Goal: Task Accomplishment & Management: Manage account settings

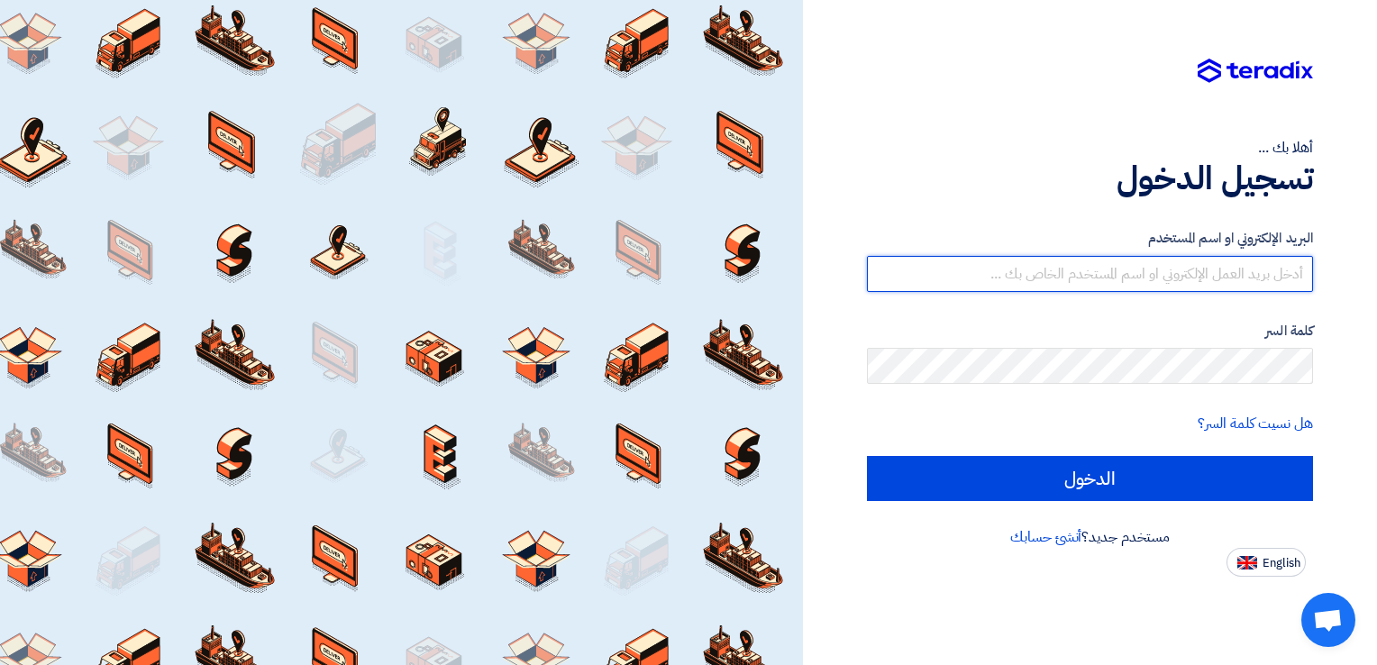
click at [1272, 260] on input "text" at bounding box center [1090, 274] width 446 height 36
paste input "[EMAIL_ADDRESS][DOMAIN_NAME]"
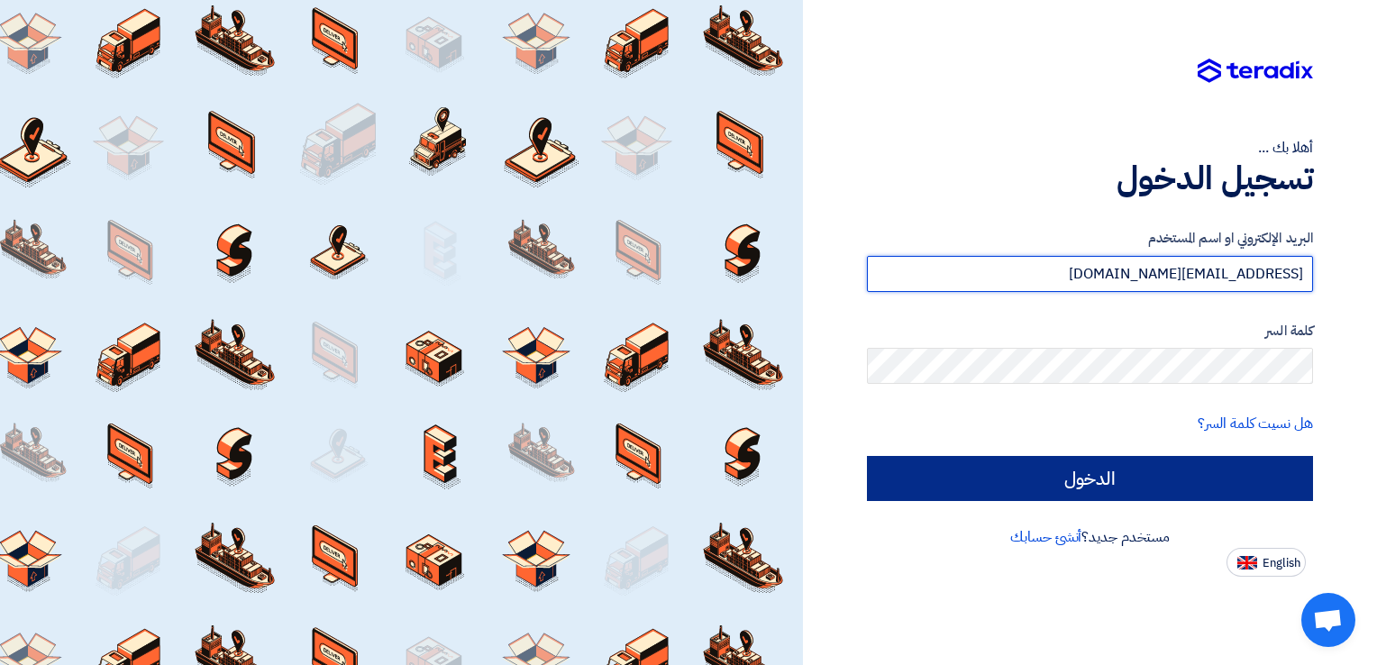
type input "[EMAIL_ADDRESS][DOMAIN_NAME]"
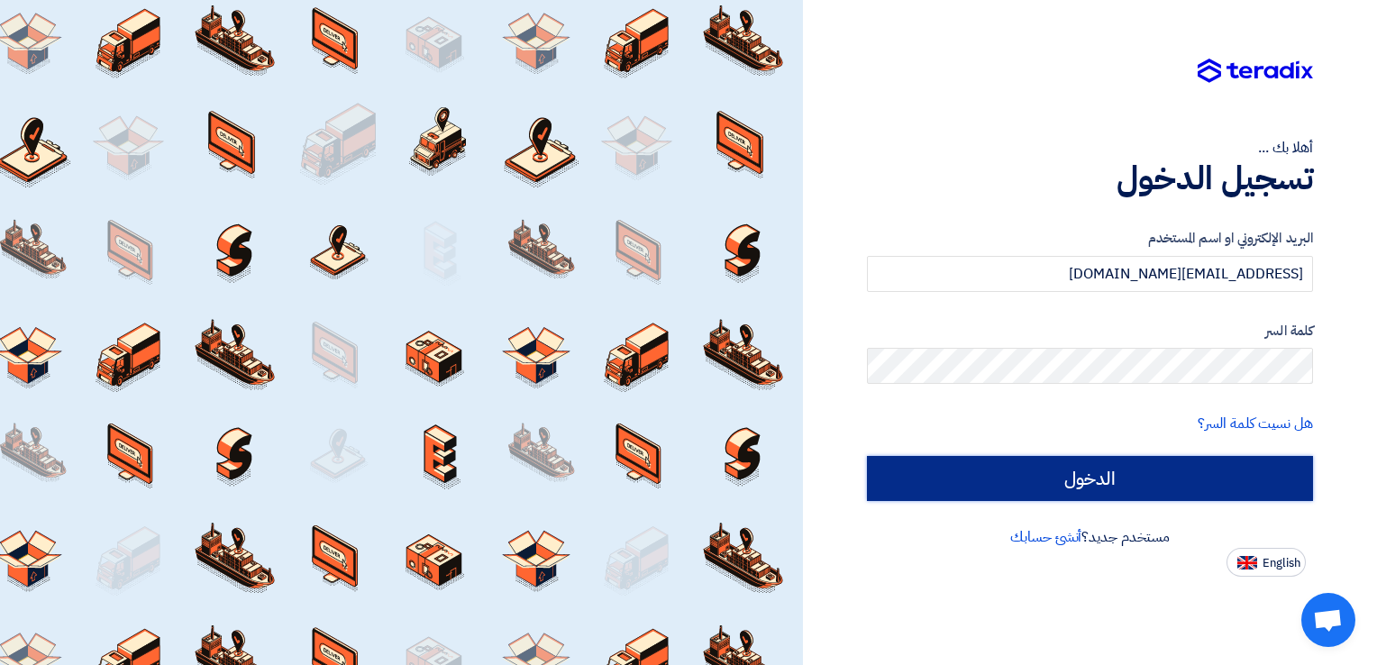
click at [1158, 456] on input "الدخول" at bounding box center [1090, 478] width 446 height 45
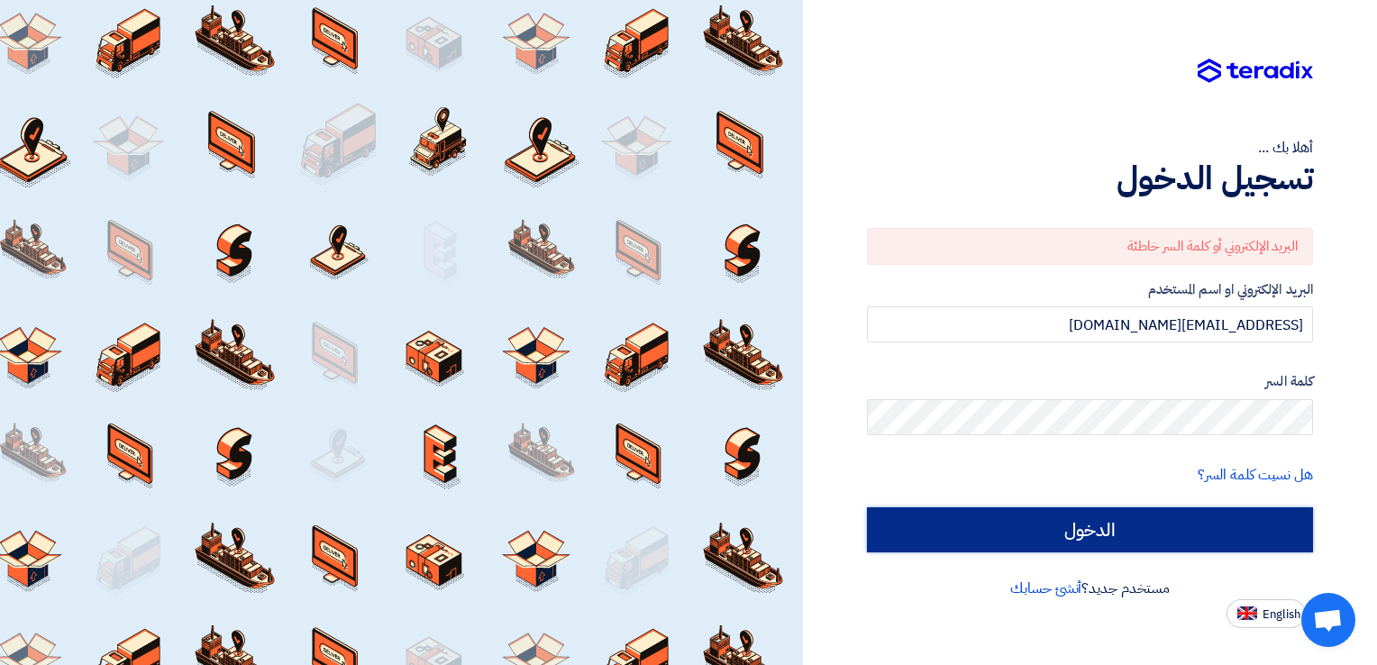
click at [1144, 532] on input "الدخول" at bounding box center [1090, 529] width 446 height 45
click at [1180, 524] on input "الدخول" at bounding box center [1090, 529] width 446 height 45
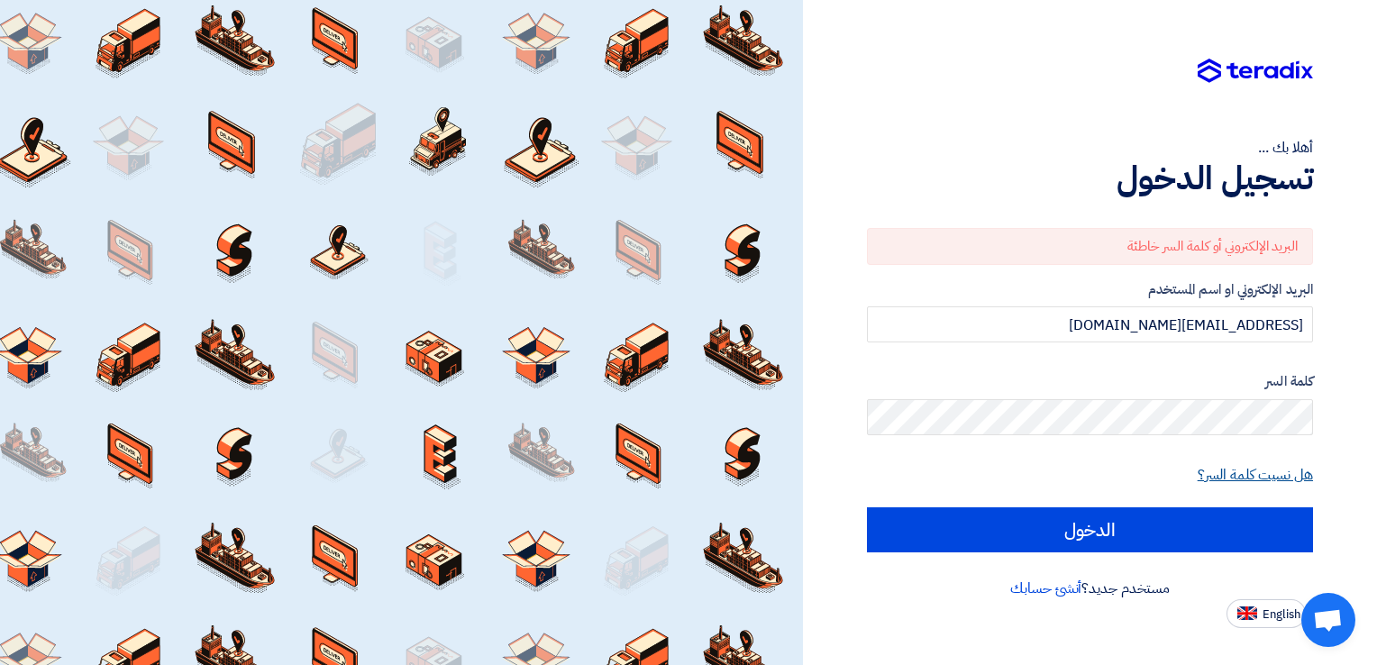
click at [1276, 471] on link "هل نسيت كلمة السر؟" at bounding box center [1254, 475] width 115 height 22
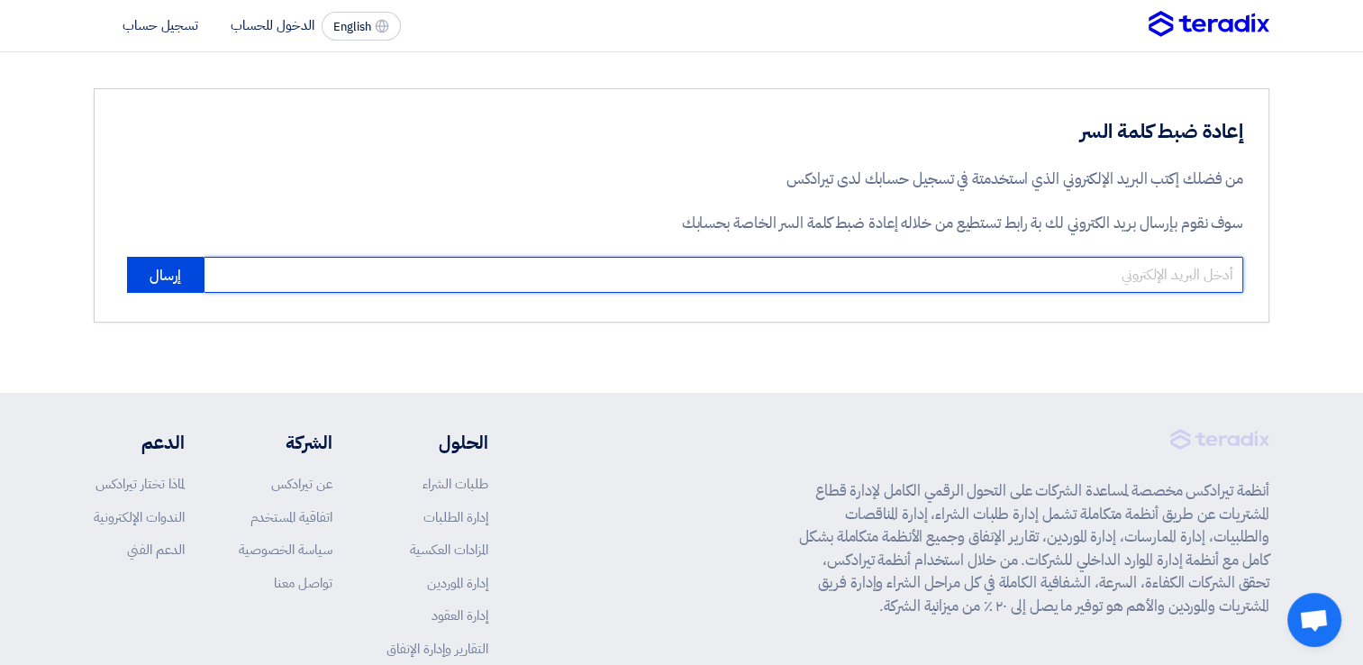
click at [1049, 285] on input "email" at bounding box center [724, 275] width 1040 height 36
paste input "[EMAIL_ADDRESS][DOMAIN_NAME]"
type input "[EMAIL_ADDRESS][DOMAIN_NAME]"
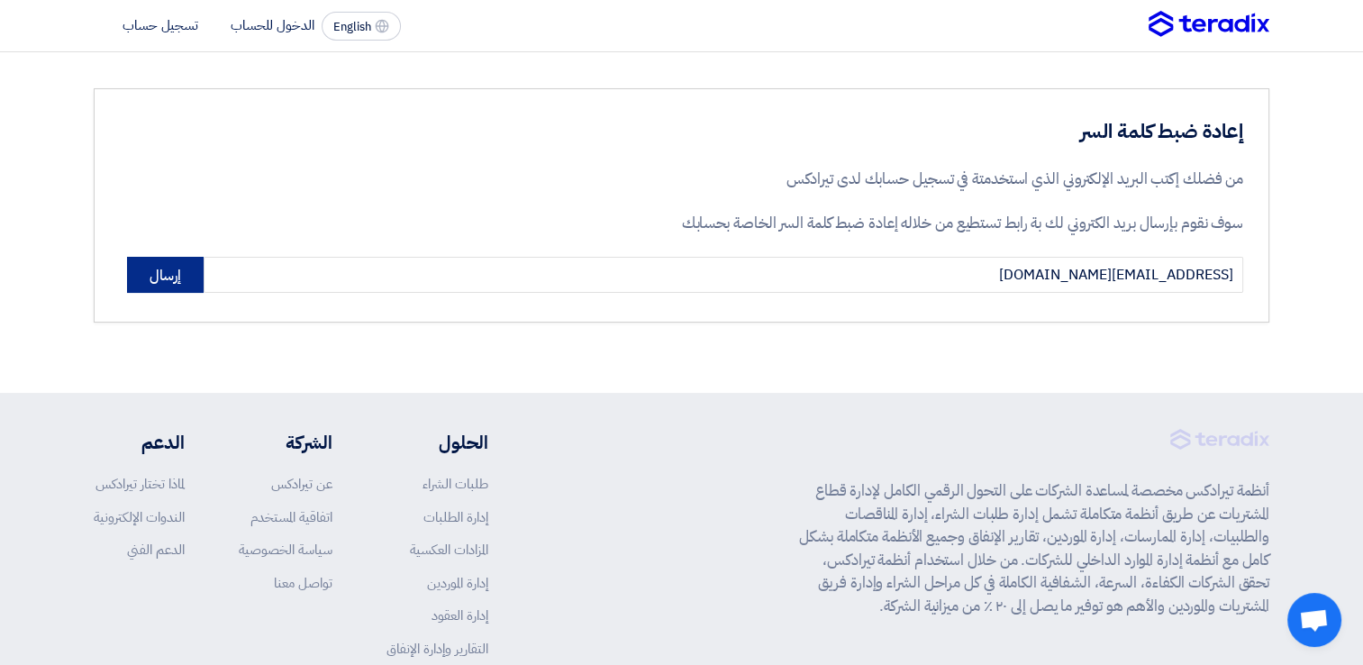
click at [173, 278] on button "إرسال" at bounding box center [165, 275] width 77 height 36
click at [164, 271] on button "إرسال" at bounding box center [165, 275] width 77 height 36
